Goal: Transaction & Acquisition: Obtain resource

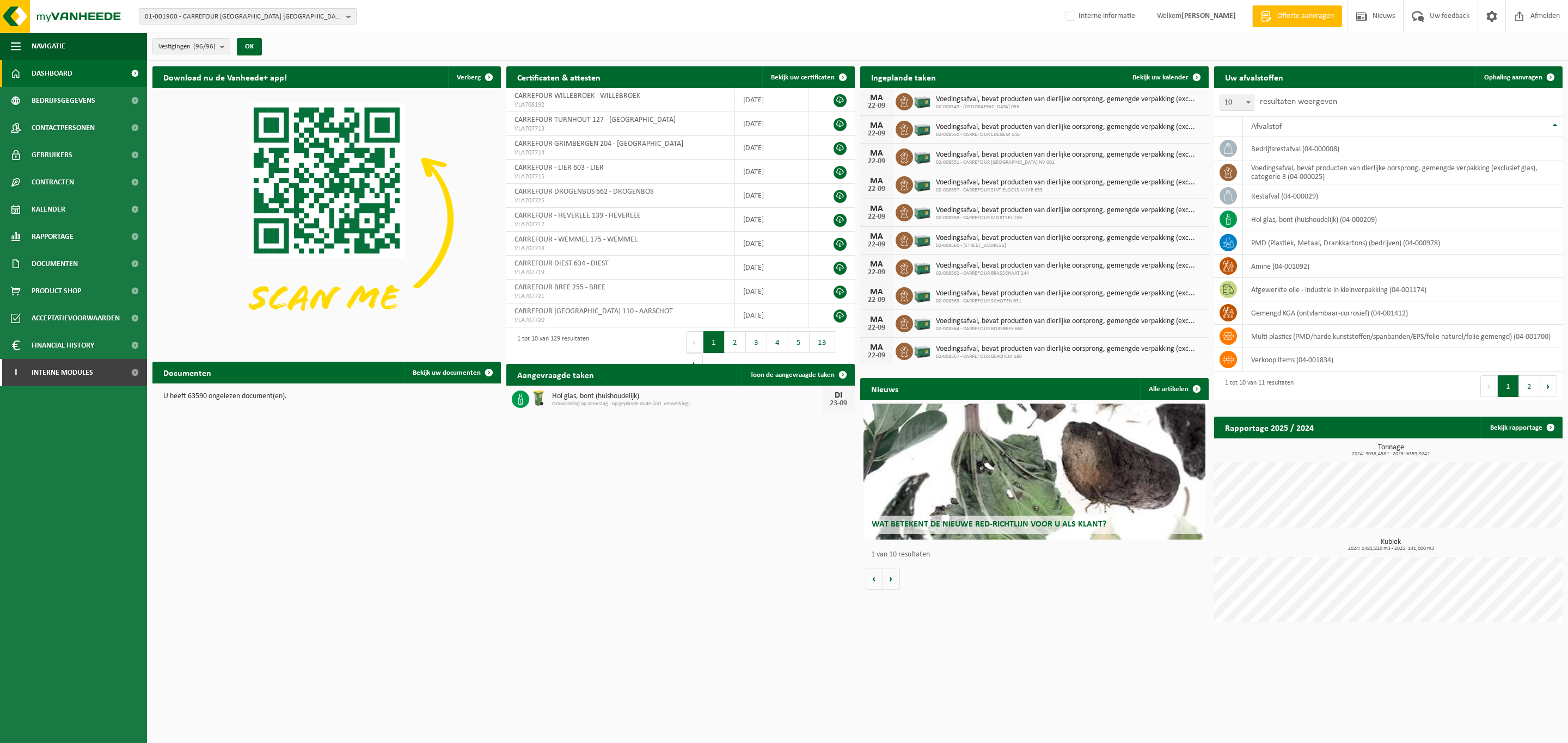
click at [290, 22] on span "01-001900 - CARREFOUR BELGIUM NV-ALG. BOEK - EVERE" at bounding box center [243, 17] width 197 height 16
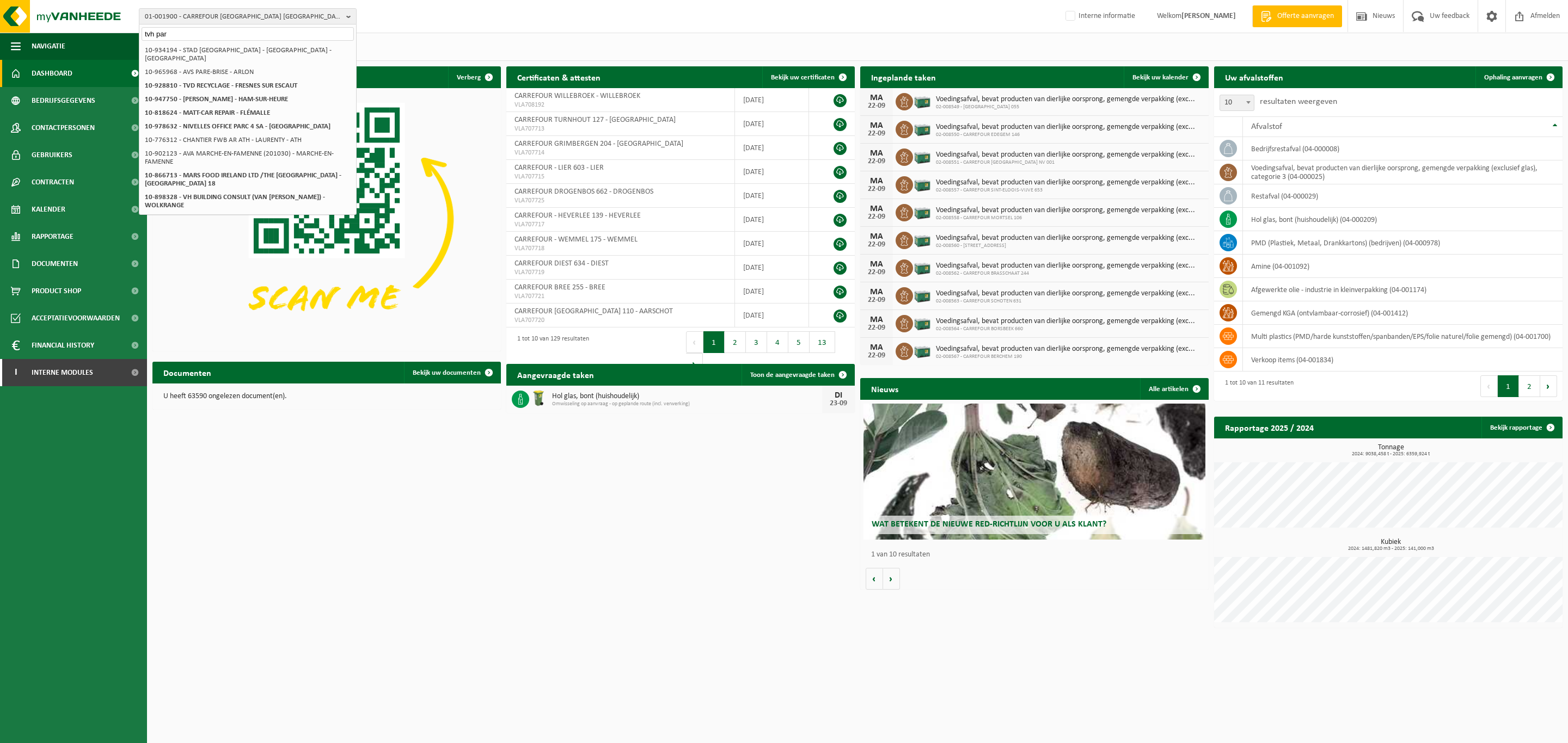
click at [209, 36] on input "tvh par" at bounding box center [247, 34] width 212 height 13
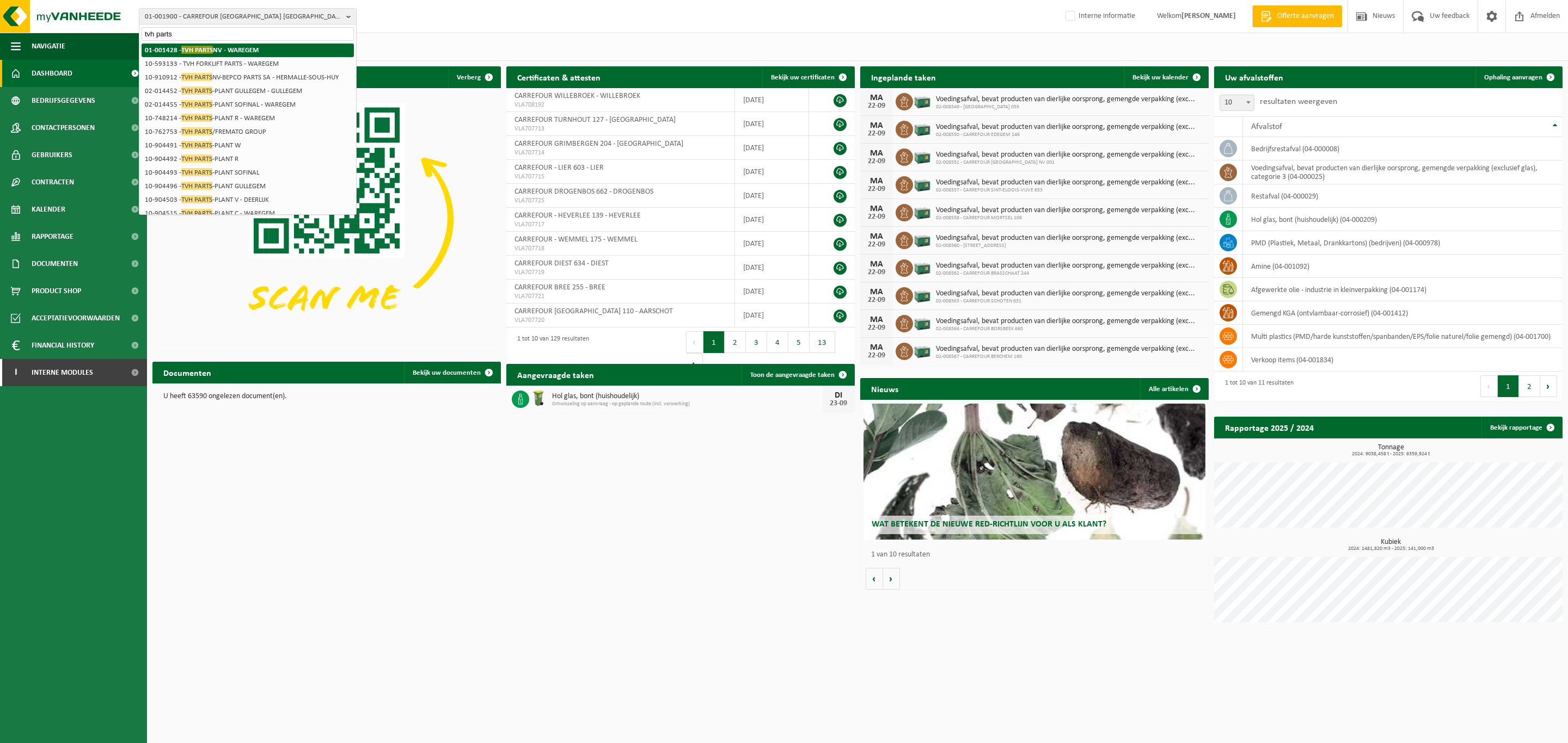
type input "tvh parts"
click at [203, 49] on span "TVH PARTS" at bounding box center [197, 50] width 32 height 8
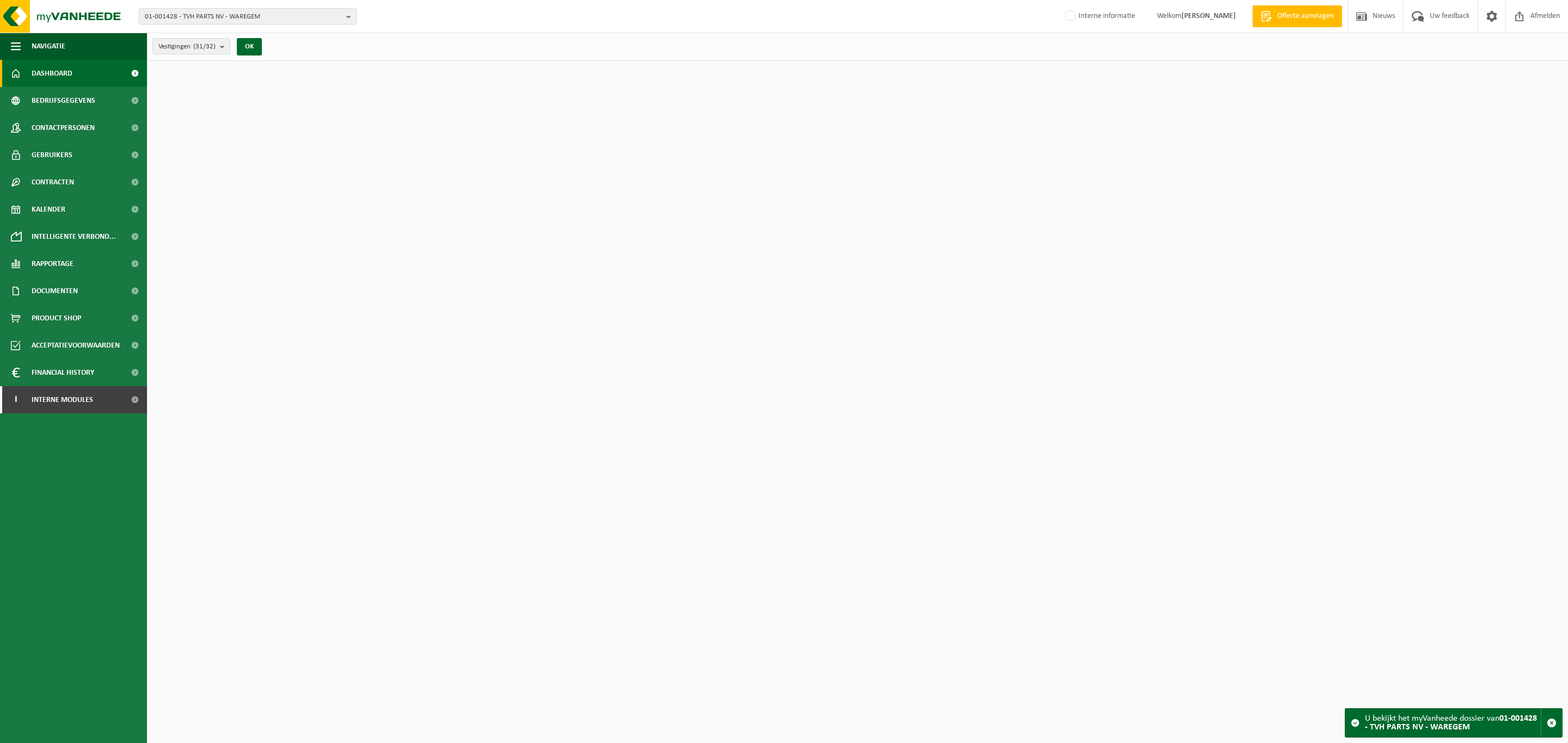
click at [203, 20] on span "01-001428 - TVH PARTS NV - WAREGEM" at bounding box center [243, 17] width 197 height 16
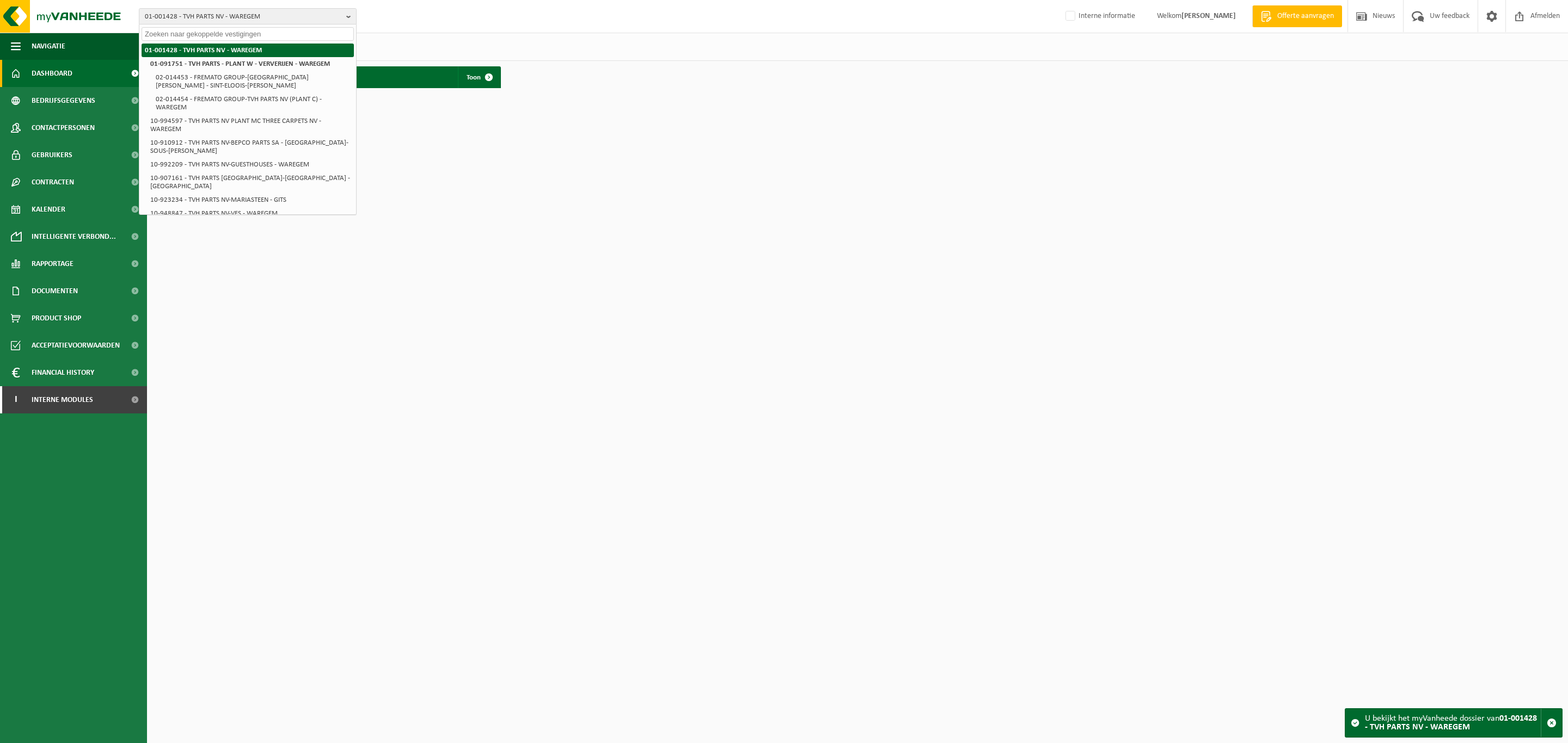
click at [203, 46] on strong "01-001428 - TVH PARTS NV - WAREGEM" at bounding box center [203, 50] width 117 height 7
click at [523, 187] on html "01-001428 - TVH PARTS NV - WAREGEM 01-001428 - TVH PARTS NV - WAREGEM 01-091751…" at bounding box center [784, 371] width 1568 height 743
click at [79, 364] on span "Financial History" at bounding box center [63, 373] width 63 height 27
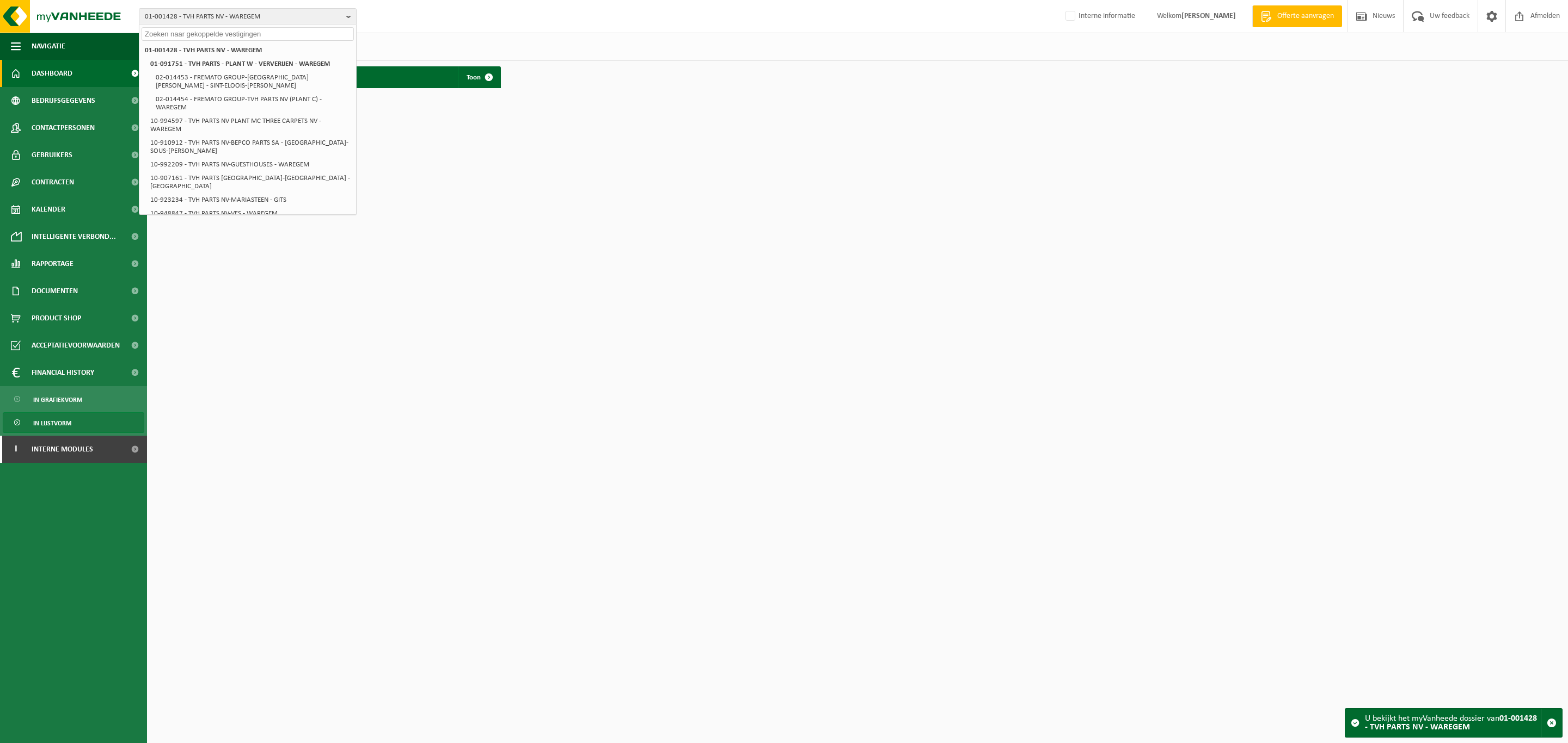
click at [87, 421] on link "In lijstvorm" at bounding box center [73, 422] width 142 height 21
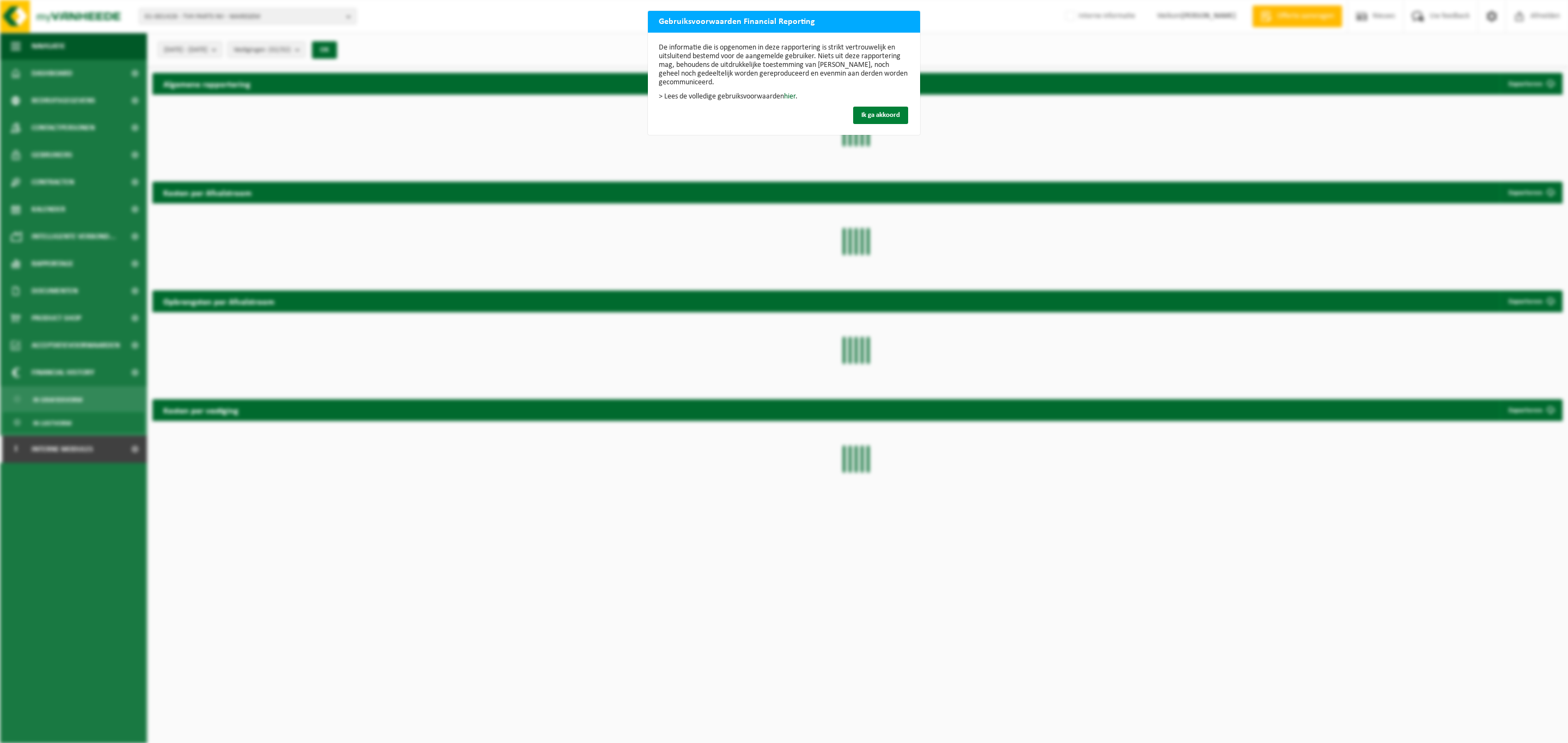
click at [882, 112] on span "Ik ga akkoord" at bounding box center [880, 115] width 38 height 7
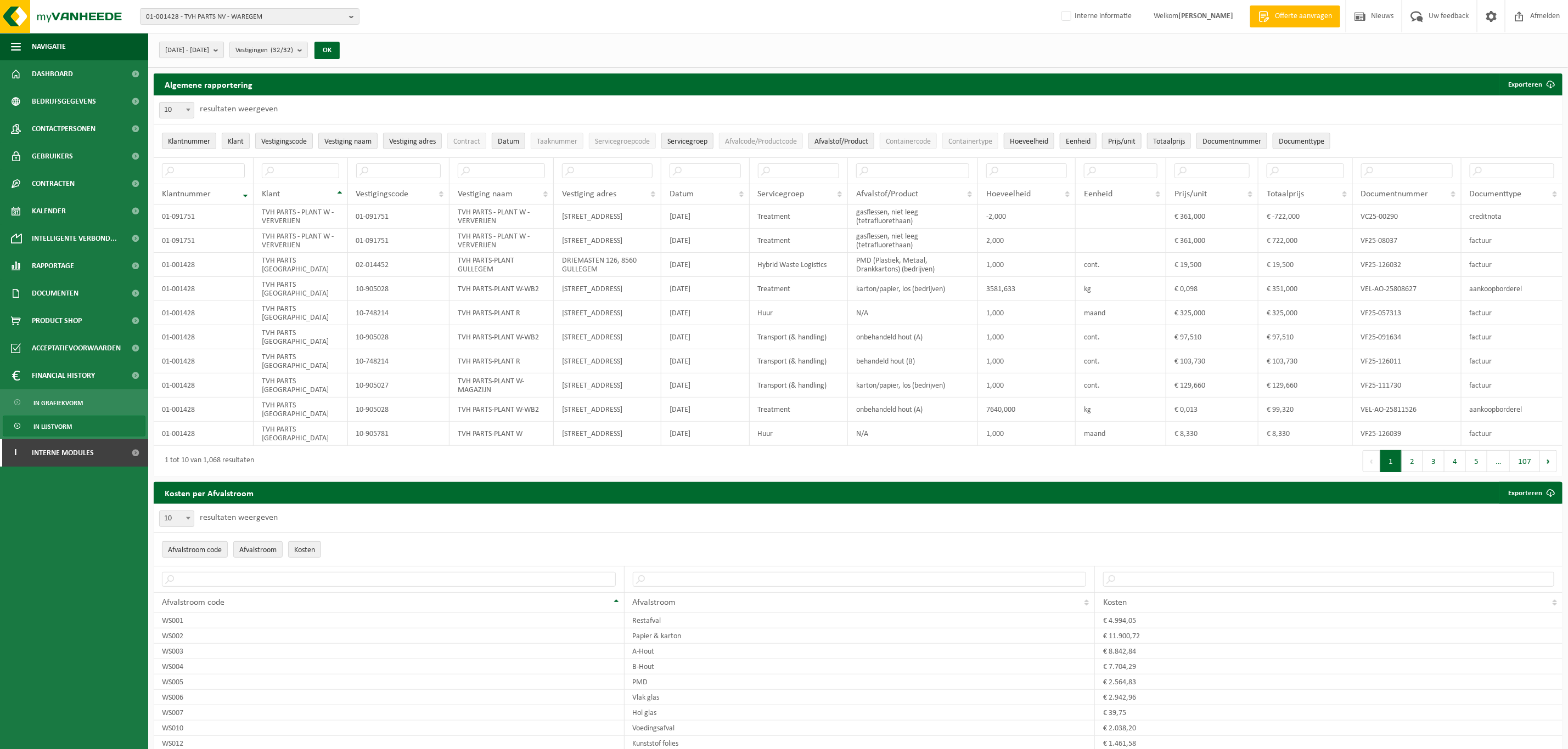
click at [224, 50] on button "2025-04-01 - 2025-09-22" at bounding box center [191, 50] width 65 height 16
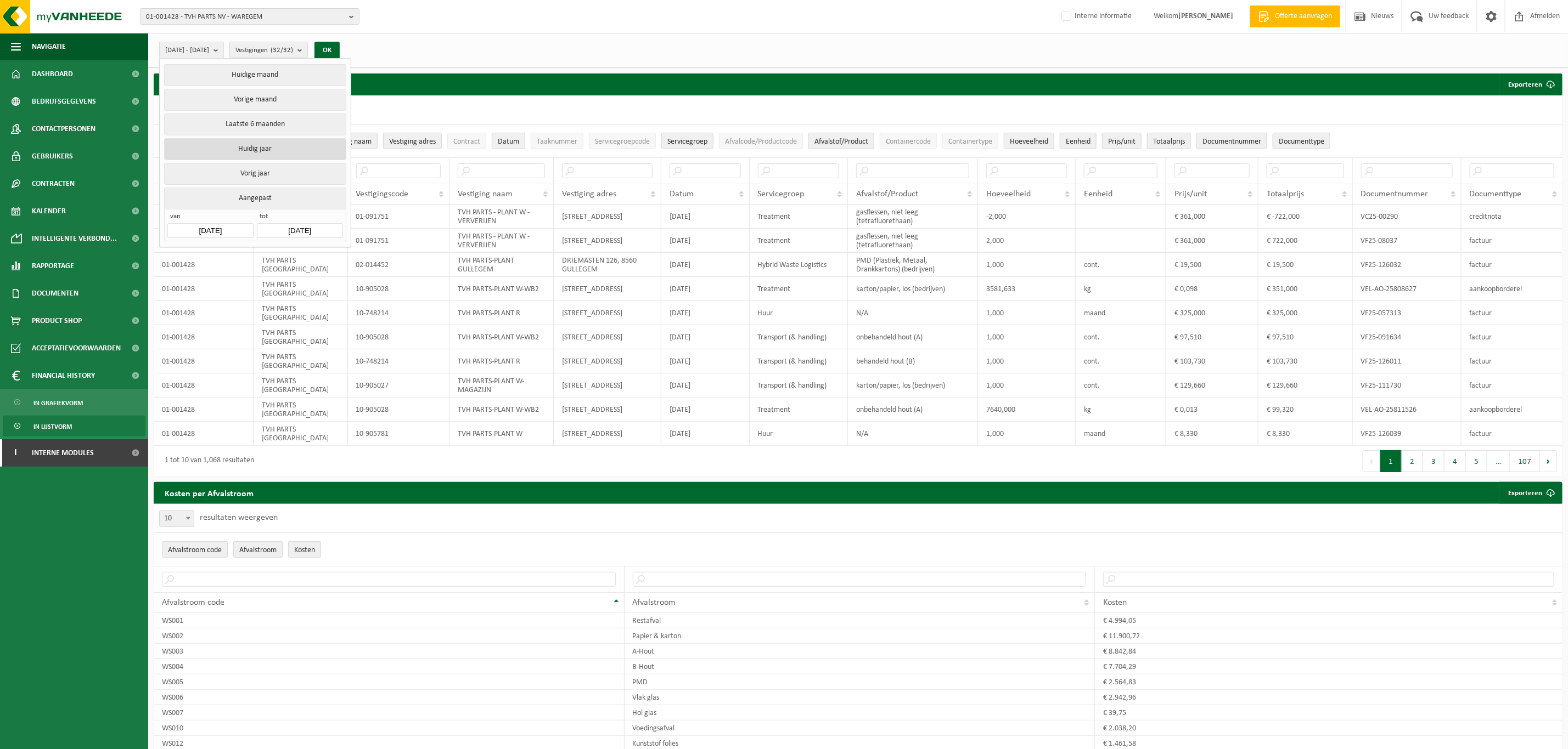
click at [255, 150] on button "Huidig jaar" at bounding box center [255, 149] width 181 height 22
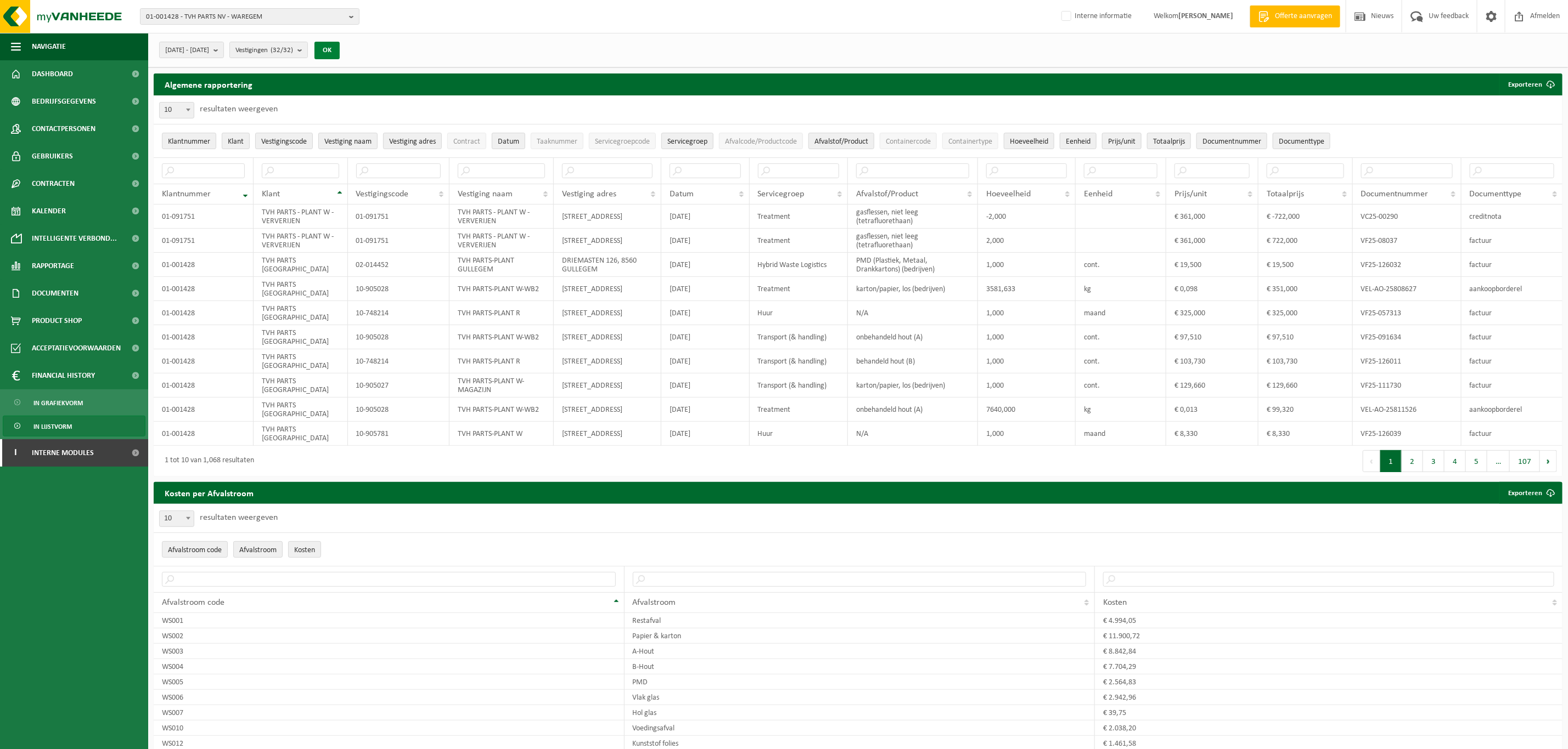
click at [340, 48] on button "OK" at bounding box center [327, 50] width 25 height 18
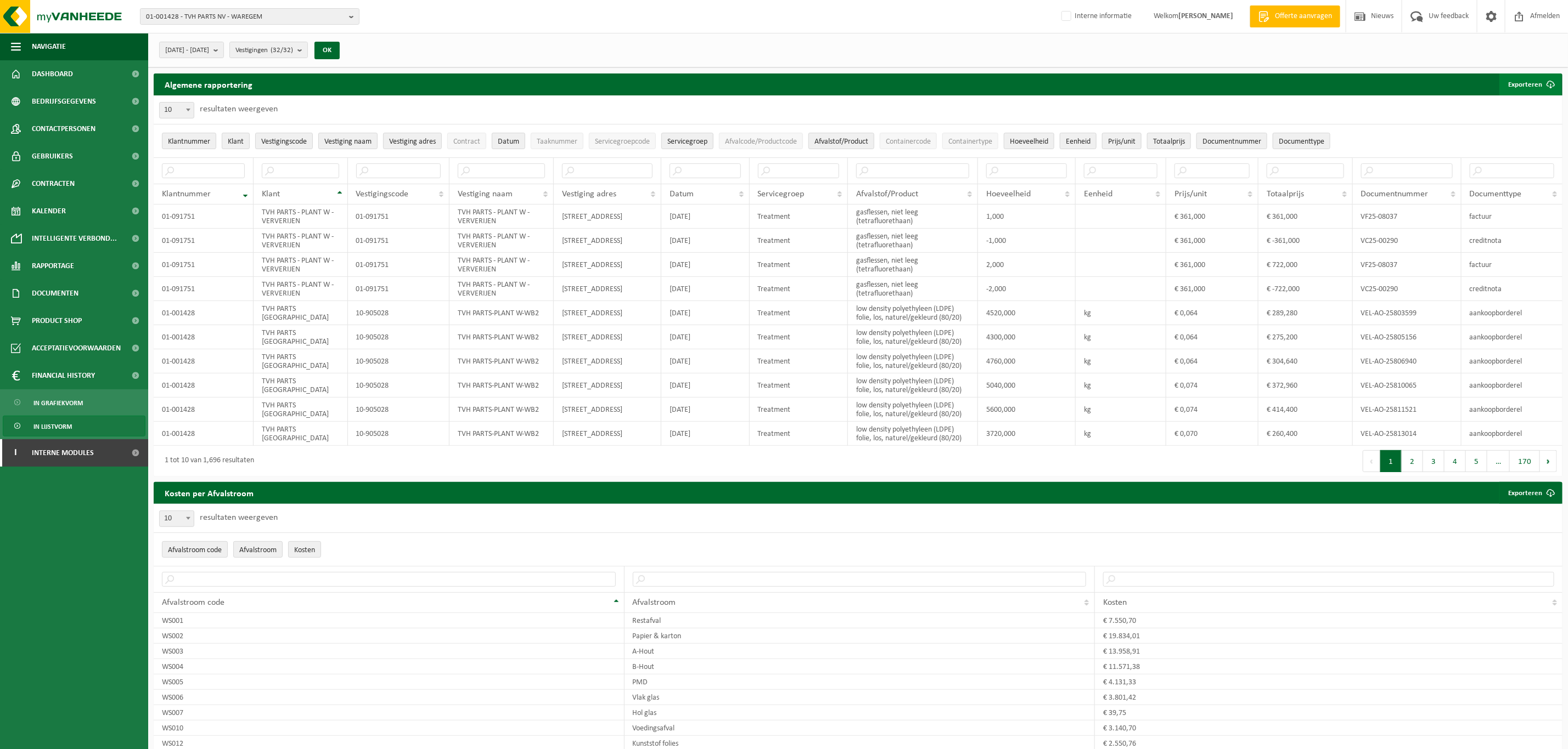
click at [1556, 81] on span "button" at bounding box center [1550, 84] width 22 height 22
click at [1531, 115] on link "Enkel mijn selectie" at bounding box center [1511, 107] width 99 height 22
click at [1479, 126] on link "Alle beschikbare kolommen" at bounding box center [1511, 128] width 99 height 22
click at [978, 10] on div "01-001428 - TVH PARTS NV - WAREGEM 01-001428 - TVH PARTS NV - WAREGEM 01-091751…" at bounding box center [784, 16] width 1568 height 33
click at [209, 53] on span "2025-01-01 - 2025-09-22" at bounding box center [187, 50] width 44 height 16
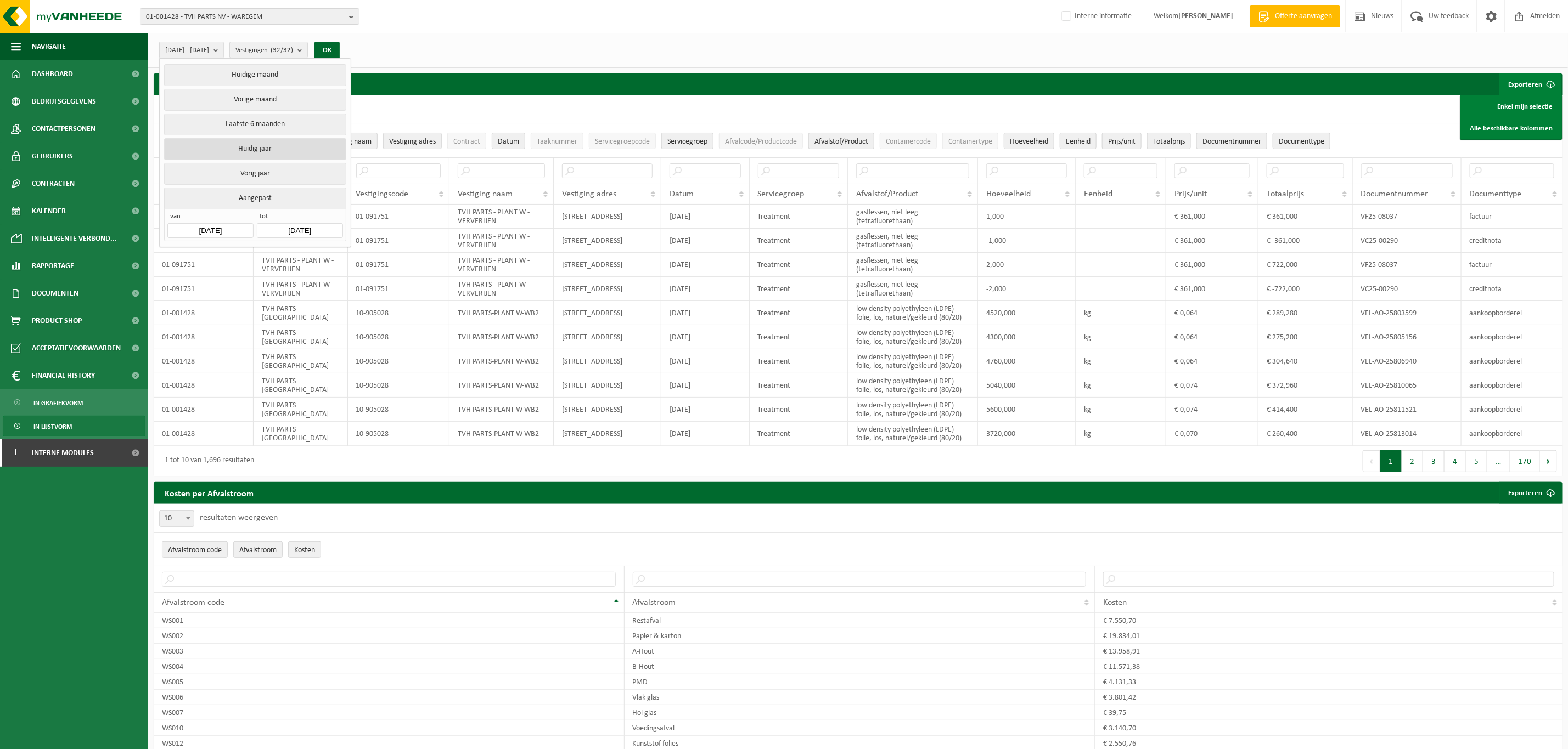
click at [241, 153] on button "Huidig jaar" at bounding box center [255, 149] width 181 height 22
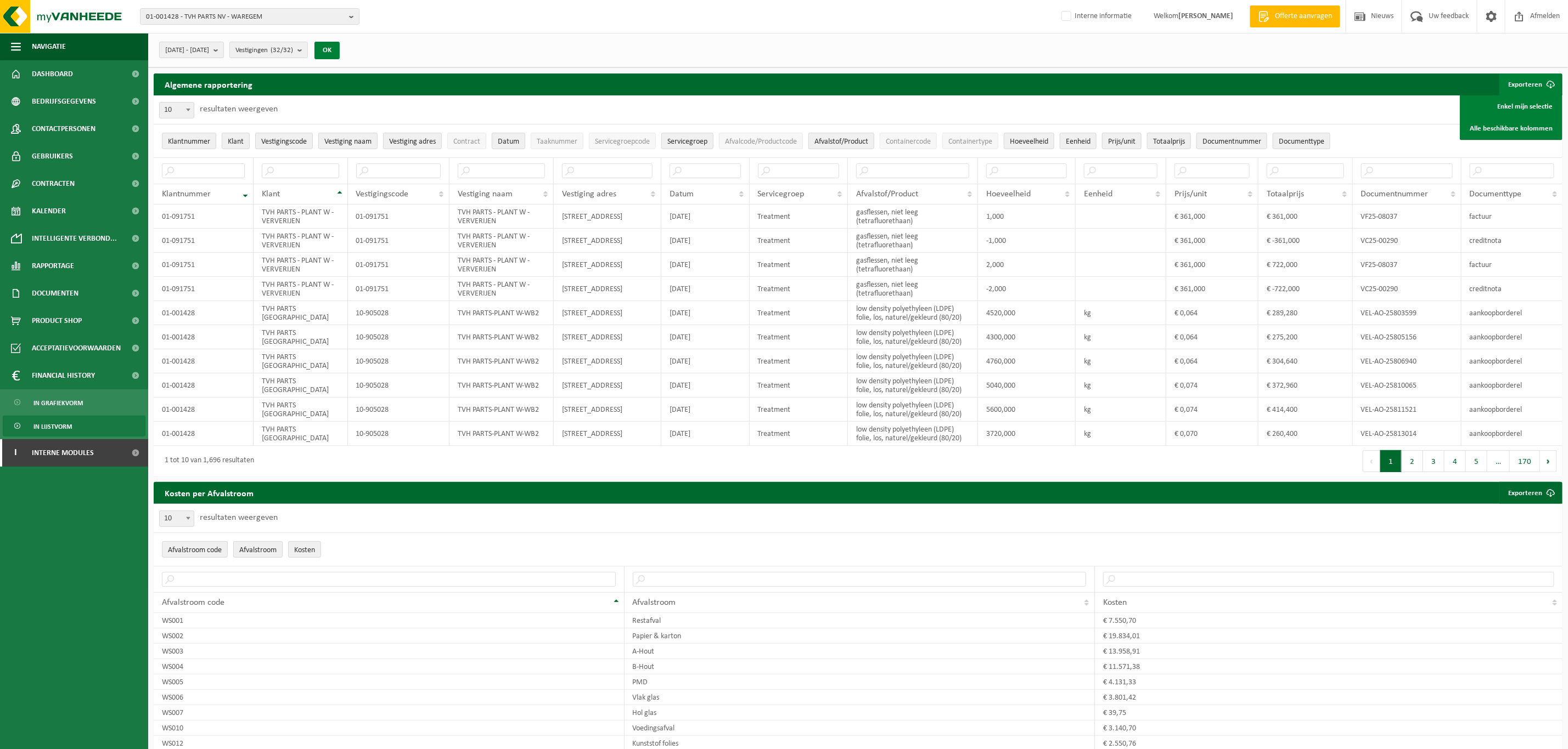
click at [340, 50] on button "OK" at bounding box center [327, 50] width 25 height 18
drag, startPoint x: 355, startPoint y: 50, endPoint x: 881, endPoint y: 58, distance: 526.1
click at [881, 58] on div "2025-01-01 - 2025-09-22 Huidige maand Vorige maand Laatste 6 maanden Huidig jaa…" at bounding box center [858, 50] width 1420 height 35
click at [1503, 118] on link "Alle beschikbare kolommen" at bounding box center [1511, 128] width 99 height 22
click at [209, 48] on span "2025-01-01 - 2025-09-22" at bounding box center [187, 50] width 44 height 16
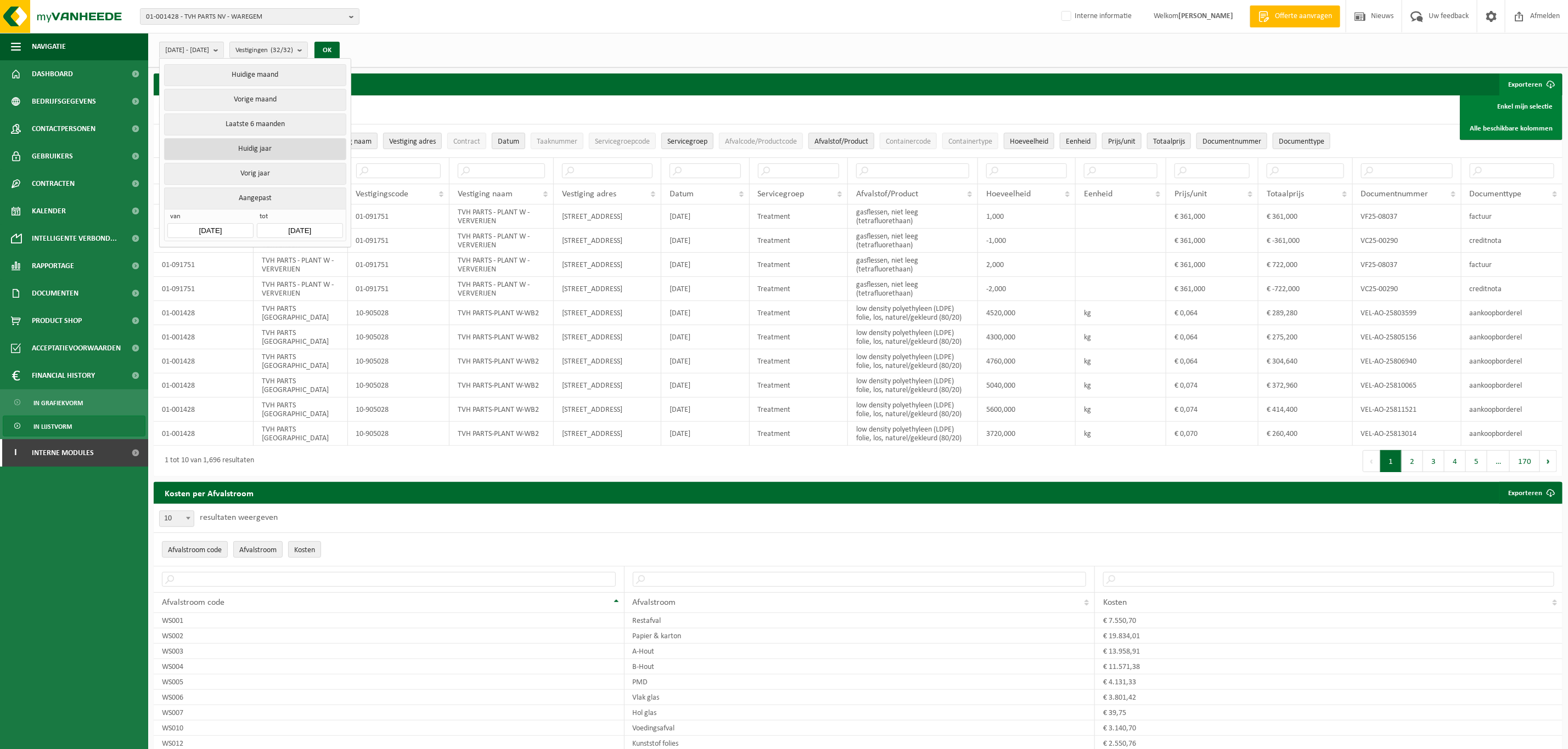
click at [226, 153] on button "Huidig jaar" at bounding box center [255, 149] width 181 height 22
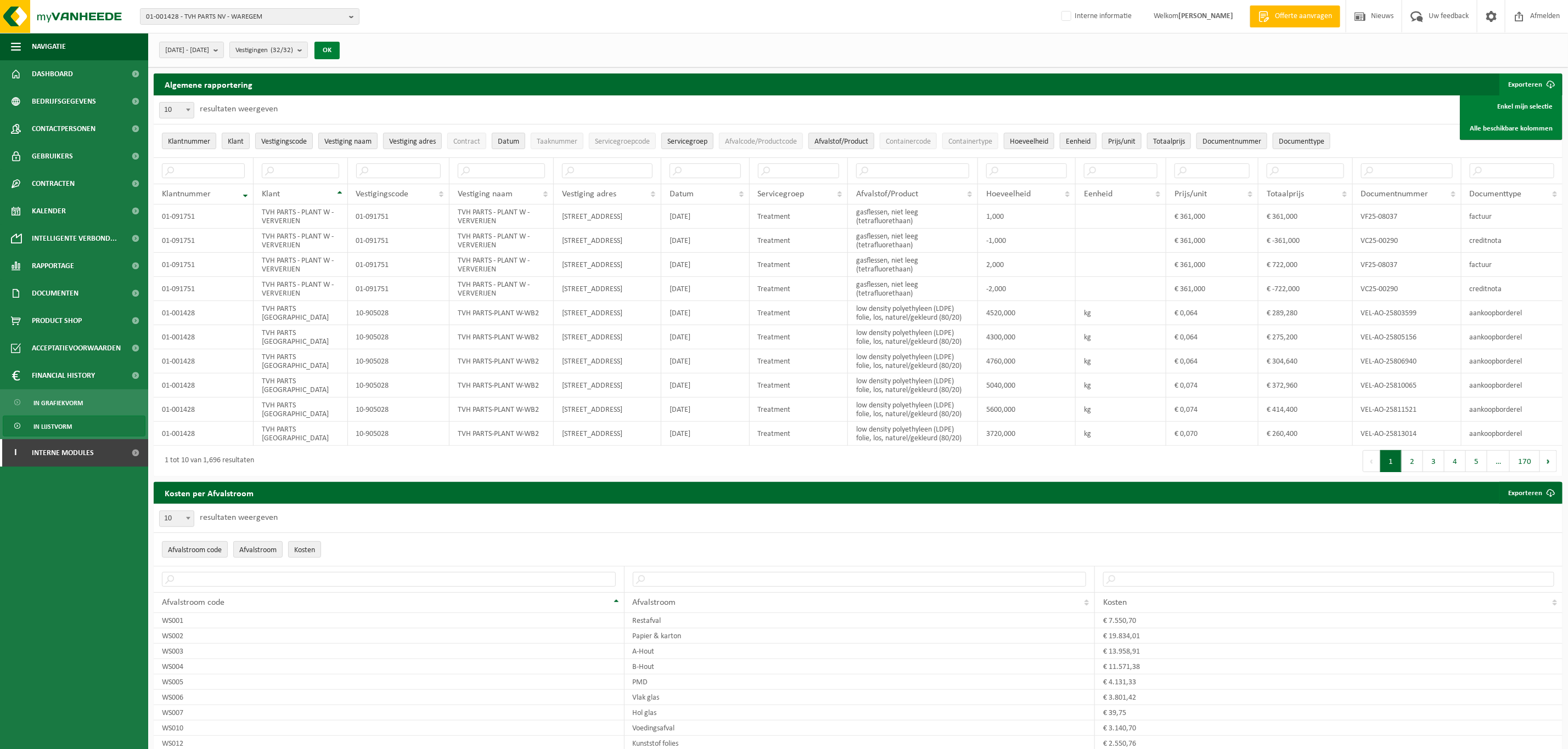
click at [340, 45] on button "OK" at bounding box center [327, 50] width 25 height 18
click at [1525, 132] on link "Alle beschikbare kolommen" at bounding box center [1511, 128] width 99 height 22
click at [241, 5] on div "01-001428 - TVH PARTS NV - WAREGEM 01-001428 - TVH PARTS NV - WAREGEM 01-091751…" at bounding box center [784, 16] width 1568 height 33
click at [242, 18] on span "01-001428 - TVH PARTS NV - WAREGEM" at bounding box center [245, 17] width 198 height 16
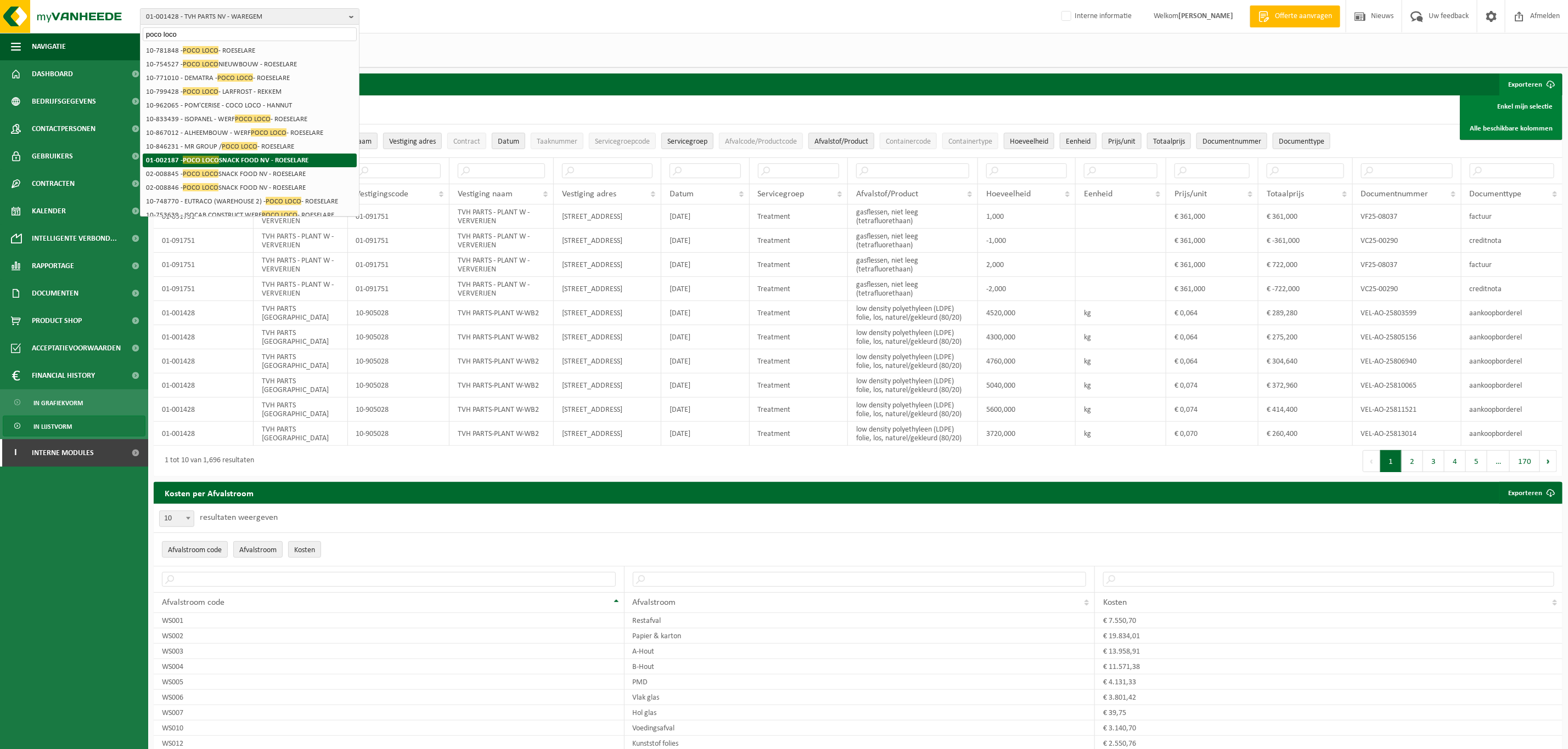
type input "poco loco"
click at [237, 160] on strong "01-002187 - POCO LOCO SNACK FOOD NV - ROESELARE" at bounding box center [227, 160] width 162 height 8
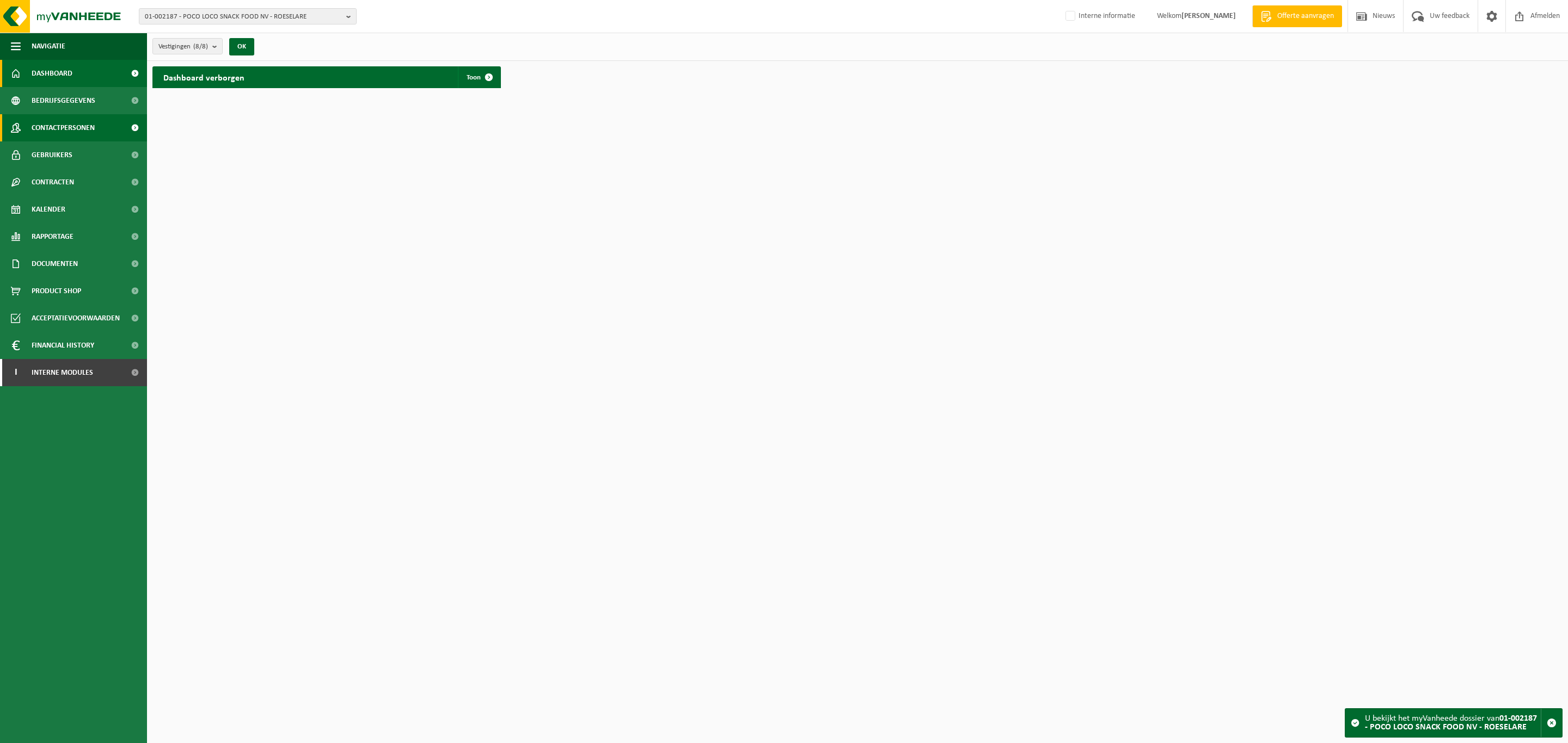
click at [67, 121] on span "Contactpersonen" at bounding box center [63, 128] width 63 height 27
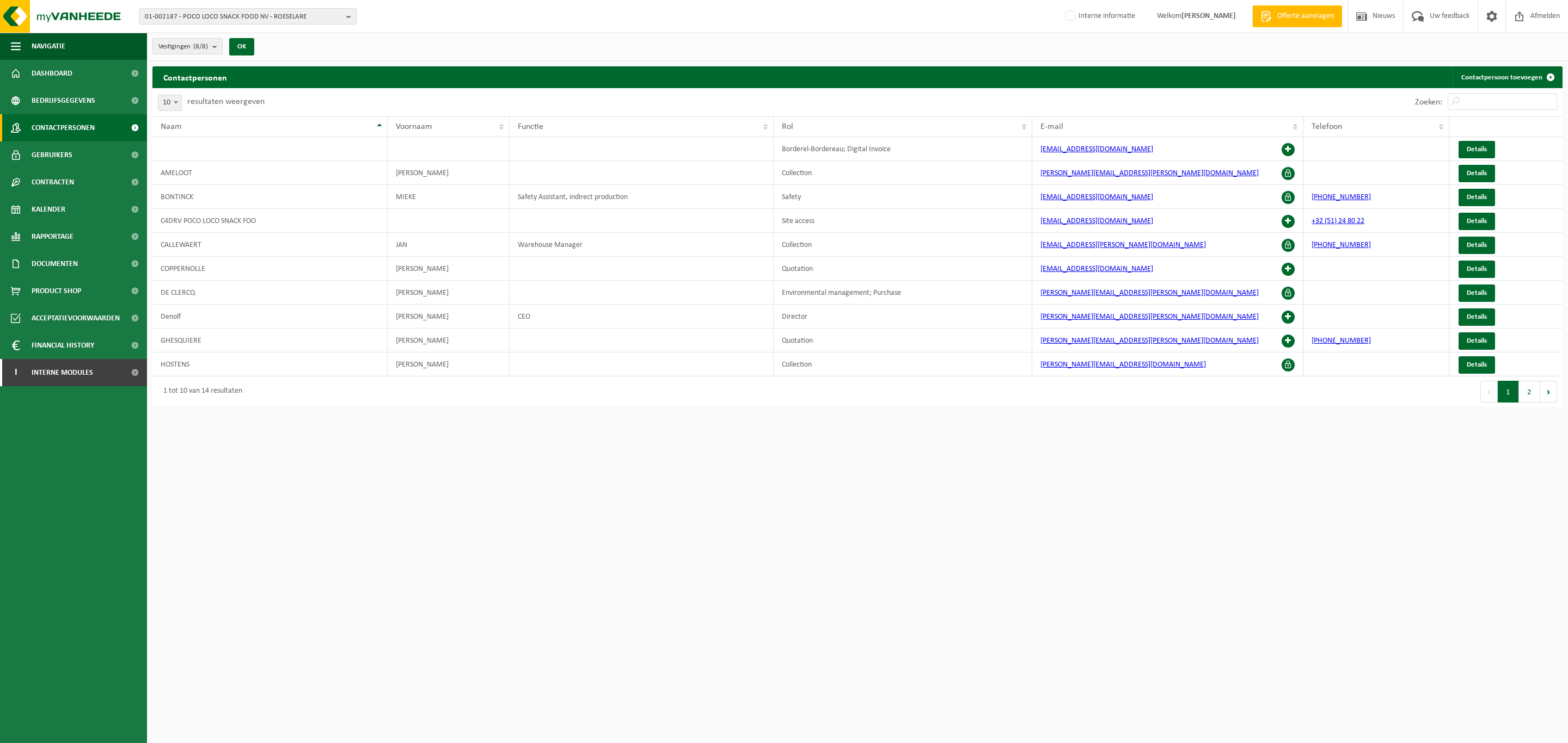
click at [1498, 92] on div "Zoeken:" at bounding box center [1485, 102] width 153 height 28
click at [1498, 98] on input "Zoeken:" at bounding box center [1502, 102] width 109 height 16
paste input "Eugenie"
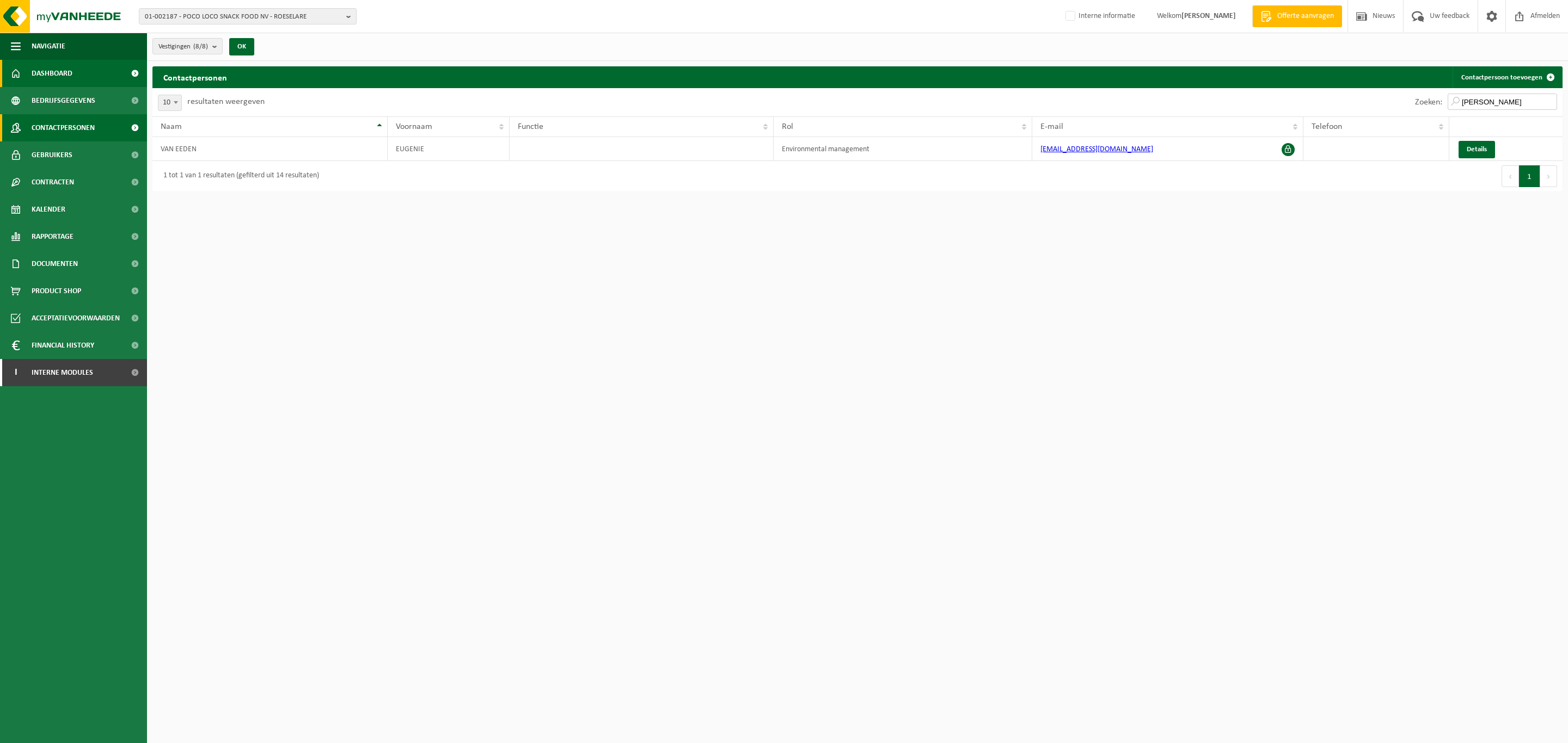
type input "Eugenie"
click at [56, 77] on span "Dashboard" at bounding box center [52, 73] width 41 height 27
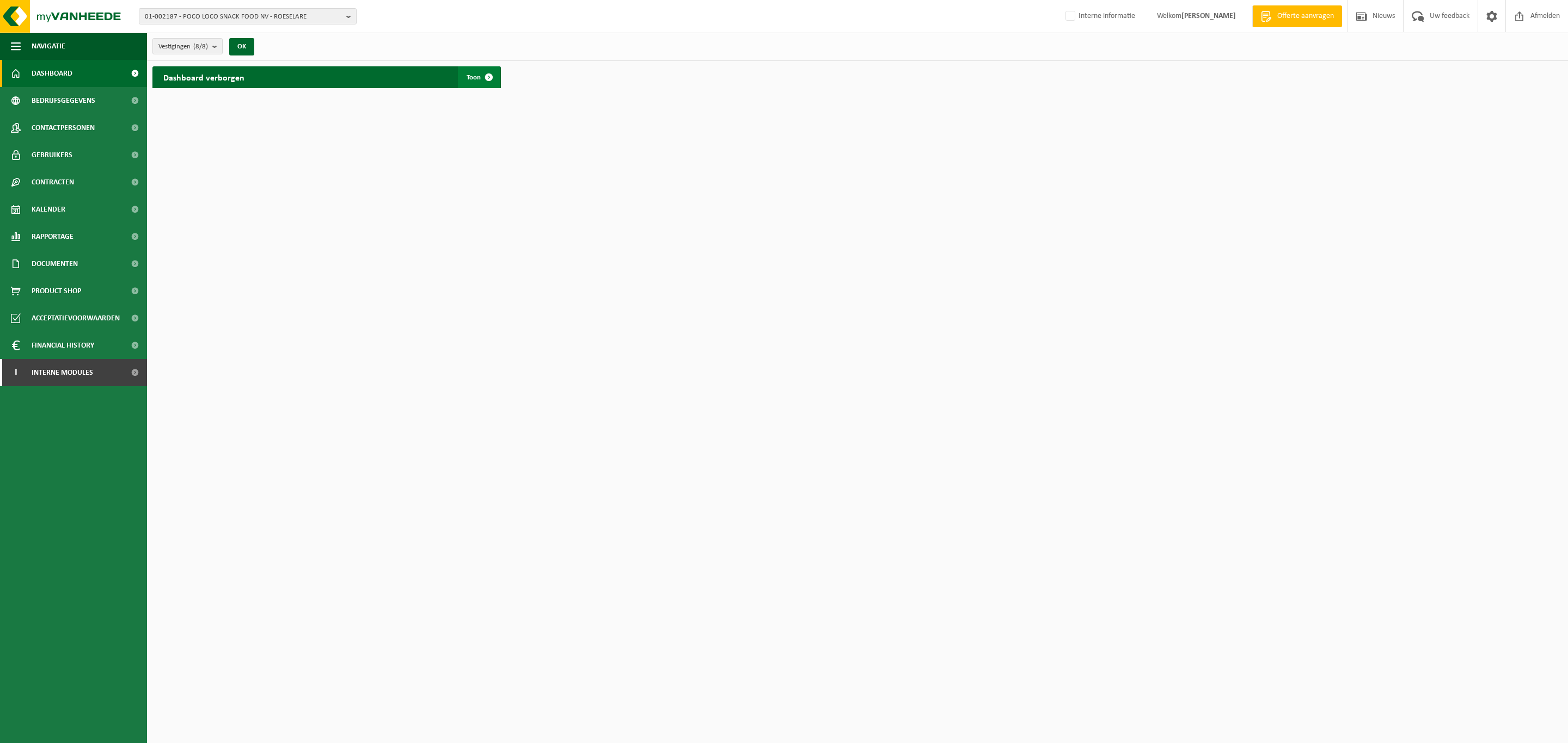
click at [497, 72] on span at bounding box center [489, 77] width 22 height 22
